Goal: Communication & Community: Answer question/provide support

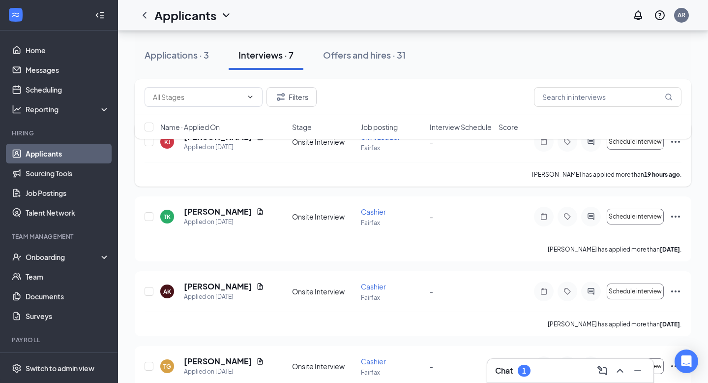
scroll to position [127, 0]
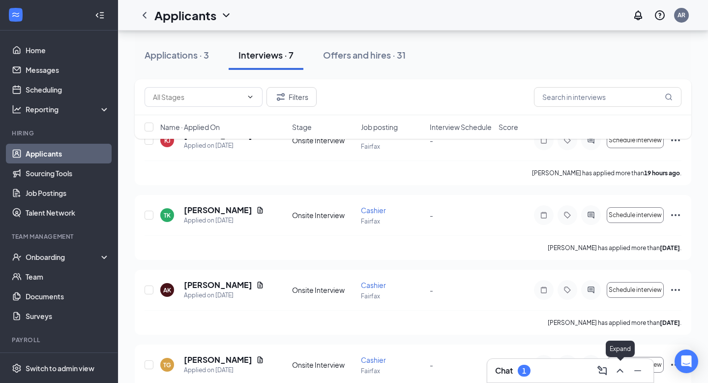
click at [622, 370] on icon "ChevronUp" at bounding box center [620, 371] width 6 height 4
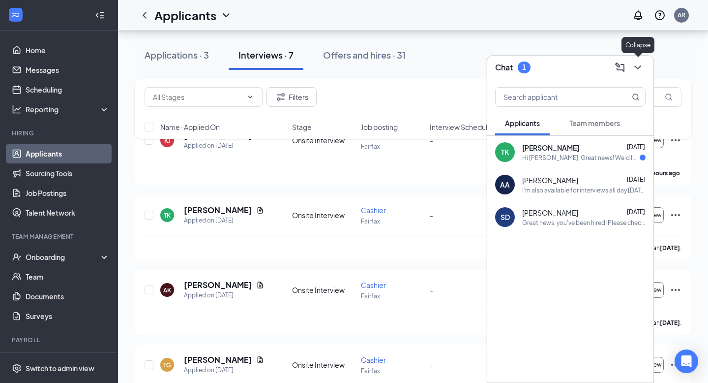
click at [635, 71] on icon "ChevronDown" at bounding box center [638, 67] width 12 height 12
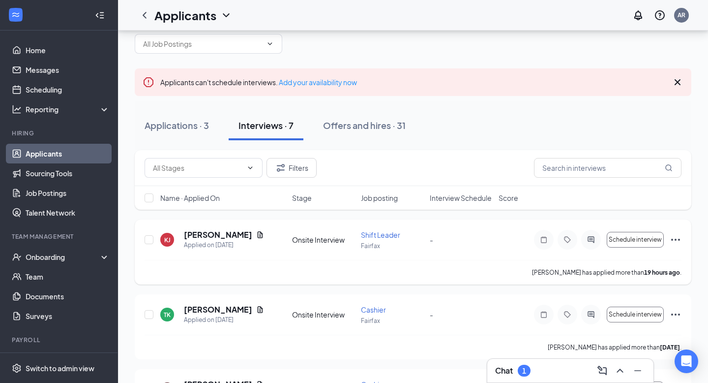
scroll to position [0, 0]
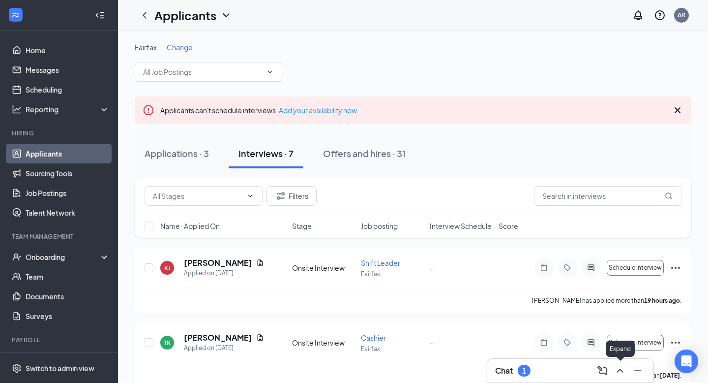
click at [623, 372] on icon "ChevronUp" at bounding box center [621, 371] width 12 height 12
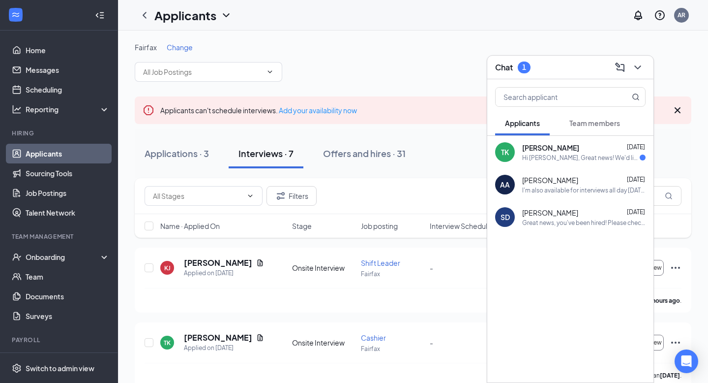
click at [580, 147] on div "[PERSON_NAME] [DATE]" at bounding box center [584, 148] width 123 height 10
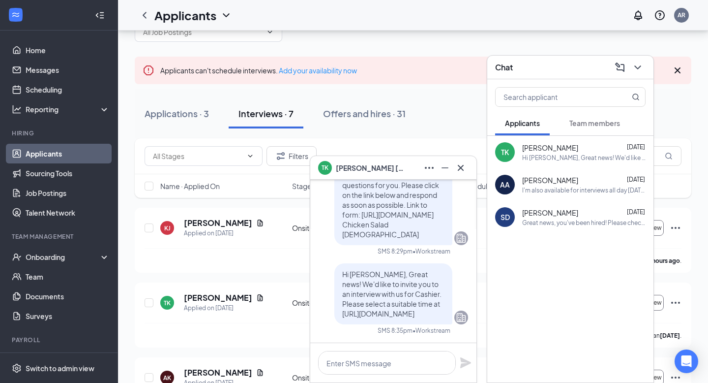
scroll to position [43, 0]
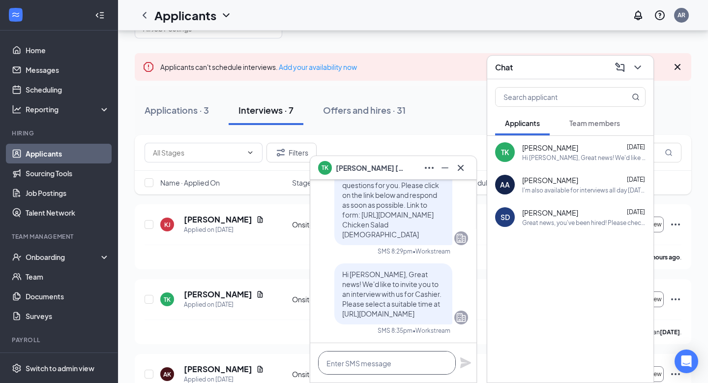
click at [358, 367] on textarea at bounding box center [387, 363] width 138 height 24
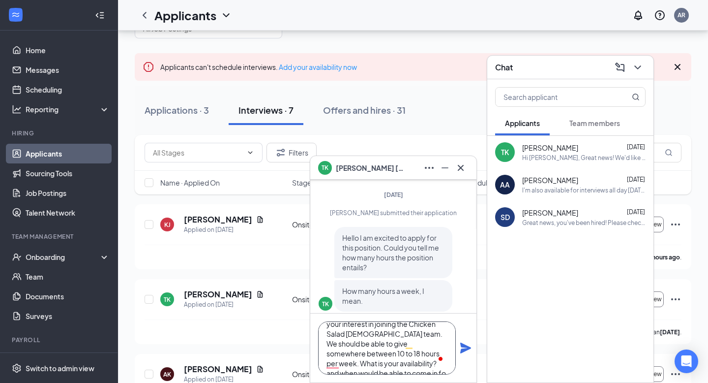
scroll to position [30, 0]
click at [394, 367] on textarea "Hi [PERSON_NAME], Thank you for your interest in joining the Chicken Salad [DEM…" at bounding box center [387, 347] width 138 height 53
click at [386, 353] on textarea "Hi [PERSON_NAME], Thank you for your interest in joining the Chicken Salad [DEM…" at bounding box center [387, 347] width 138 height 53
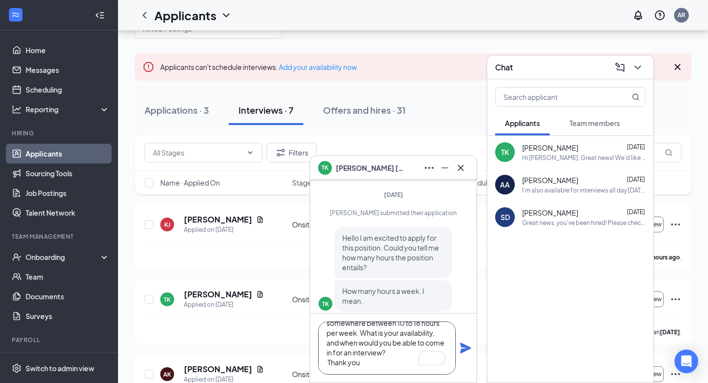
type textarea "Hi [PERSON_NAME], Thank you for your interest in joining the Chicken Salad [DEM…"
click at [465, 348] on icon "Plane" at bounding box center [466, 347] width 11 height 11
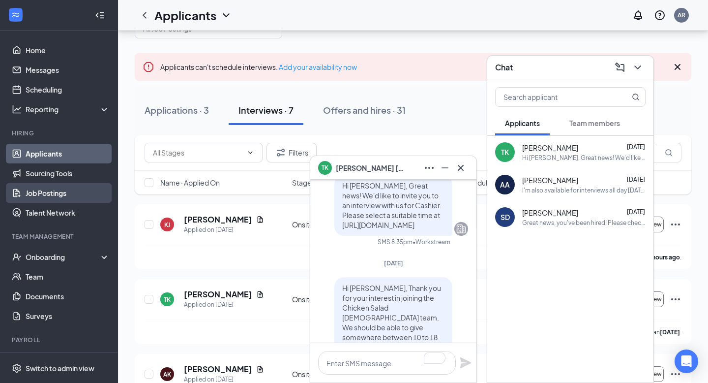
scroll to position [-297, 0]
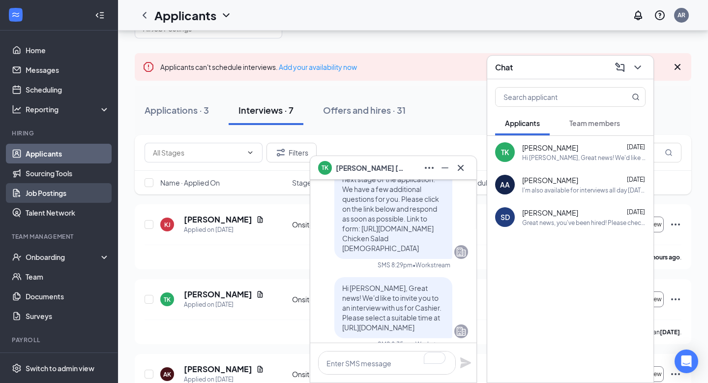
click at [55, 189] on link "Job Postings" at bounding box center [68, 193] width 84 height 20
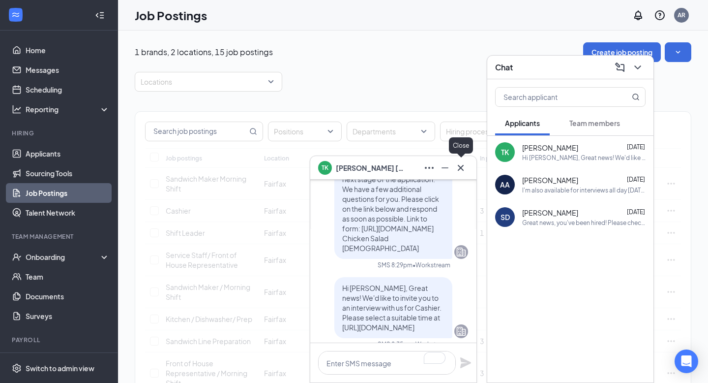
click at [464, 168] on icon "Cross" at bounding box center [461, 168] width 12 height 12
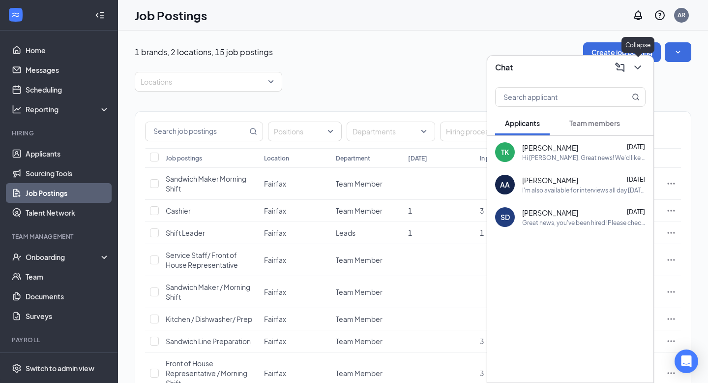
click at [640, 68] on icon "ChevronDown" at bounding box center [638, 67] width 12 height 12
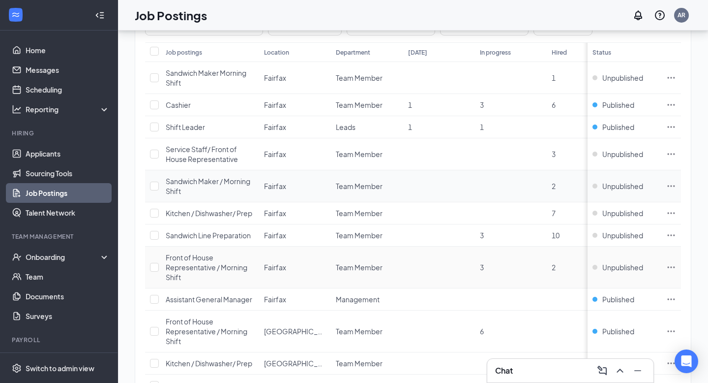
scroll to position [110, 0]
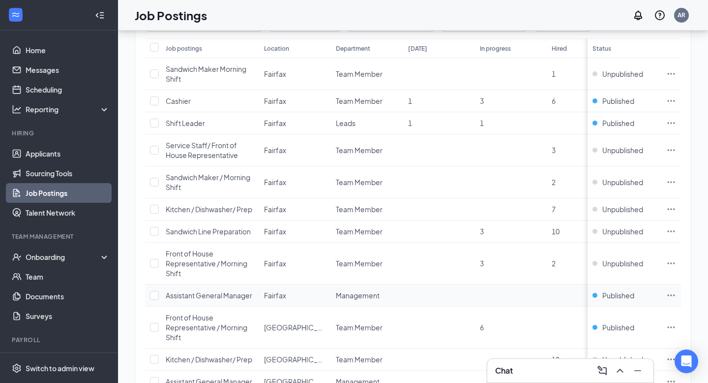
click at [671, 292] on icon "Ellipses" at bounding box center [672, 295] width 10 height 10
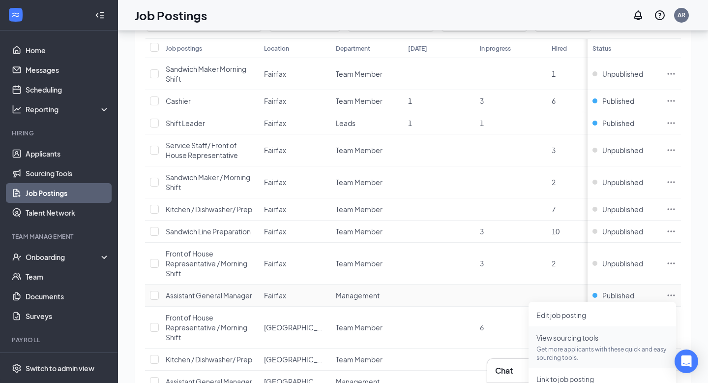
click at [567, 340] on span "View sourcing tools" at bounding box center [568, 337] width 62 height 9
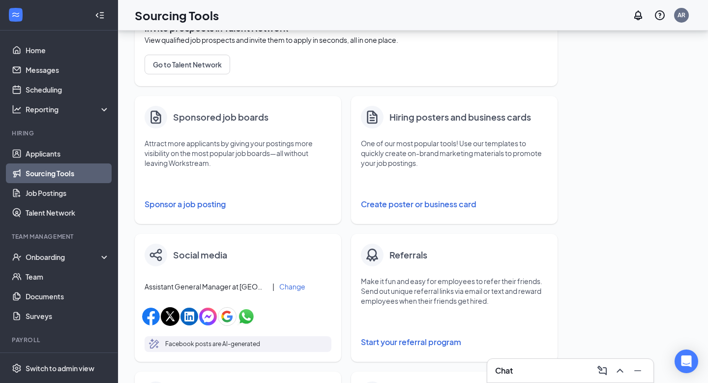
click at [184, 205] on button "Sponsor a job posting" at bounding box center [238, 204] width 187 height 20
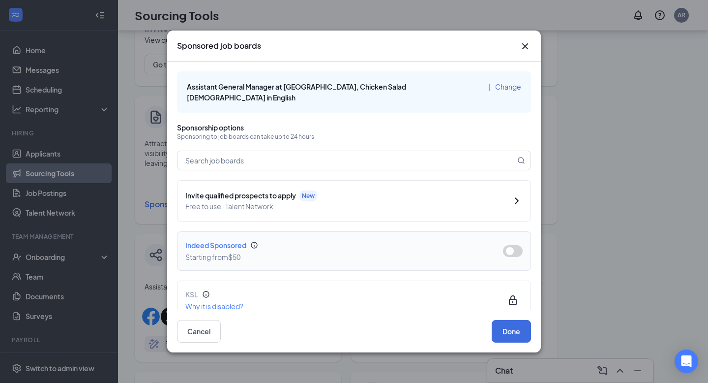
click at [519, 245] on button "button" at bounding box center [513, 251] width 20 height 12
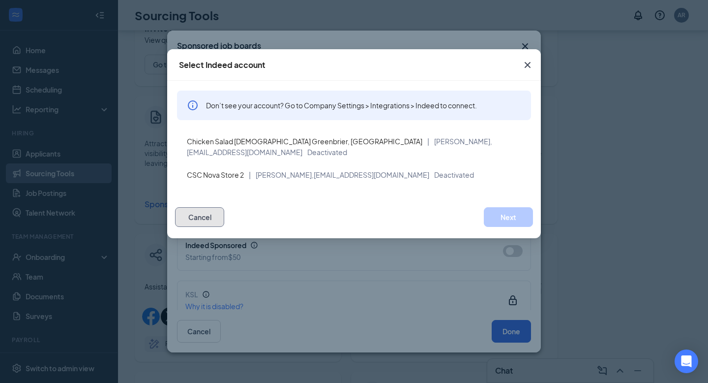
click at [201, 218] on button "Cancel" at bounding box center [199, 217] width 49 height 20
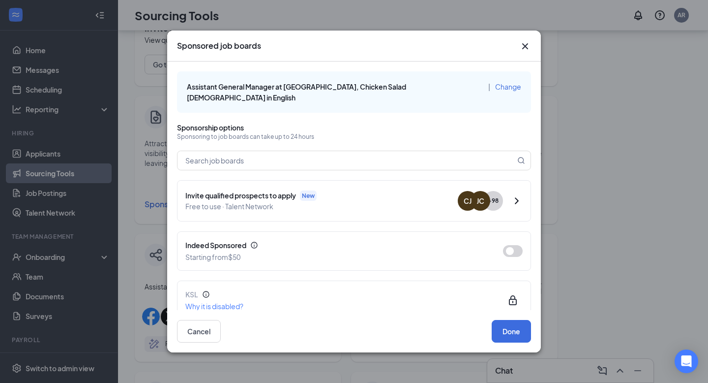
click at [523, 47] on icon "Cross" at bounding box center [526, 46] width 12 height 12
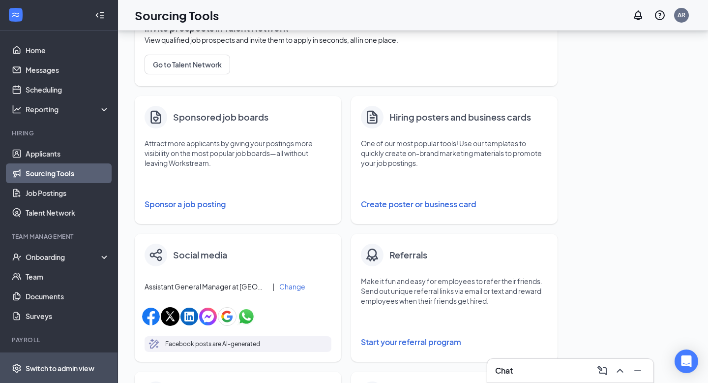
click at [75, 371] on div "Switch to admin view" at bounding box center [60, 368] width 69 height 10
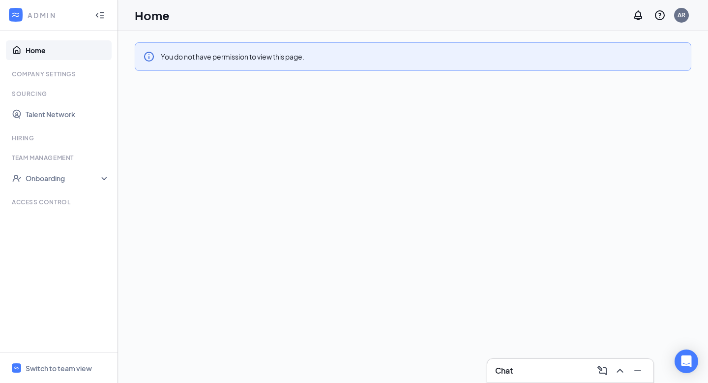
click at [49, 75] on div "Company Settings" at bounding box center [60, 74] width 96 height 8
click at [49, 369] on div "Switch to team view" at bounding box center [59, 368] width 66 height 10
